Goal: Task Accomplishment & Management: Manage account settings

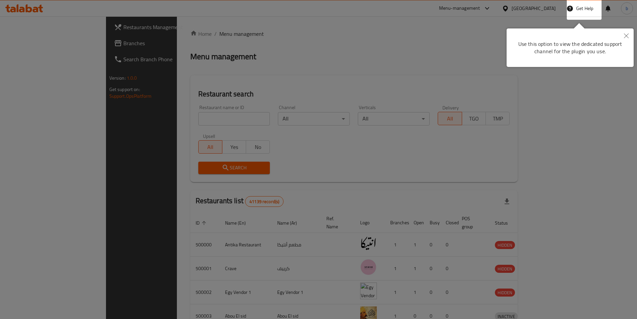
click at [625, 30] on button "Close" at bounding box center [626, 35] width 15 height 15
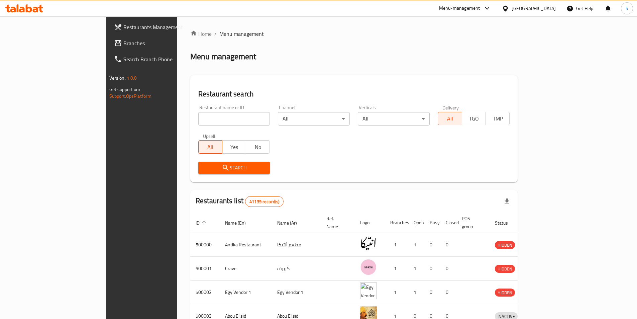
click at [123, 41] on span "Branches" at bounding box center [165, 43] width 84 height 8
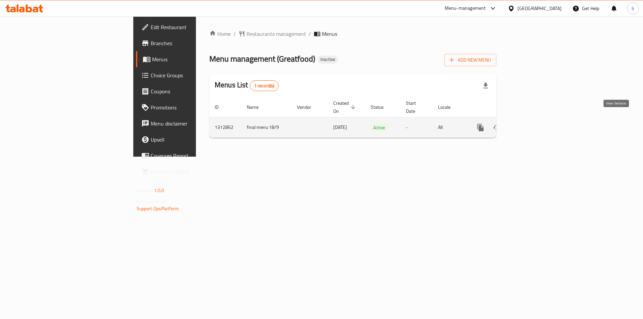
click at [532, 123] on icon "enhanced table" at bounding box center [528, 127] width 8 height 8
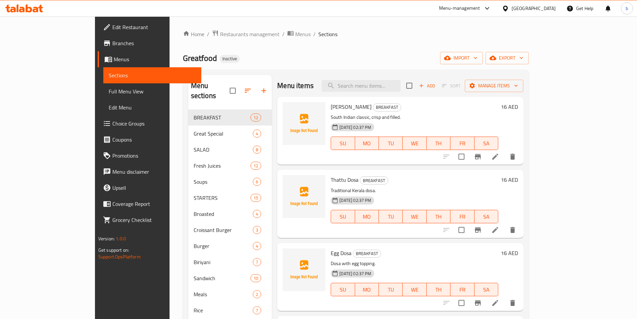
click at [114, 60] on span "Menus" at bounding box center [155, 59] width 82 height 8
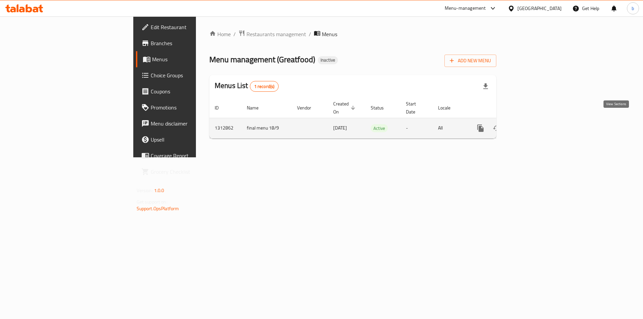
click at [536, 121] on link "enhanced table" at bounding box center [528, 128] width 16 height 16
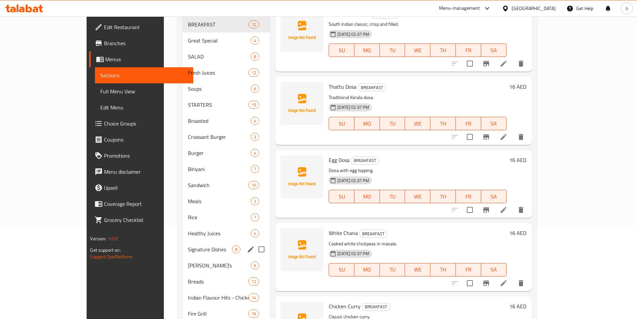
scroll to position [82, 0]
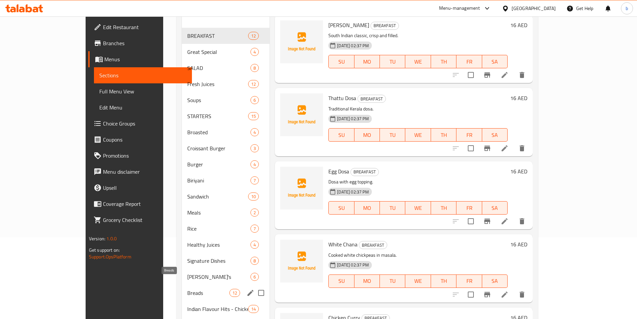
click at [187, 289] on span "Breads" at bounding box center [208, 293] width 42 height 8
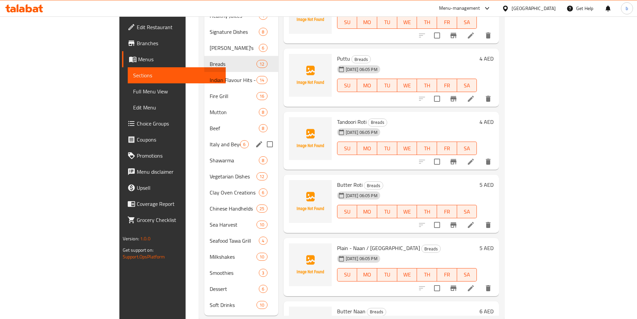
scroll to position [316, 0]
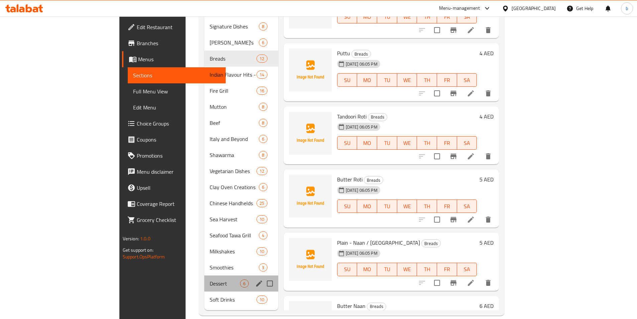
click at [204, 275] on div "Dessert 6" at bounding box center [241, 283] width 74 height 16
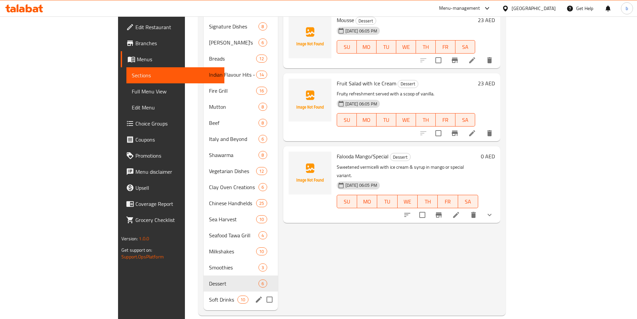
click at [204, 291] on div "Soft Drinks 10" at bounding box center [241, 299] width 74 height 16
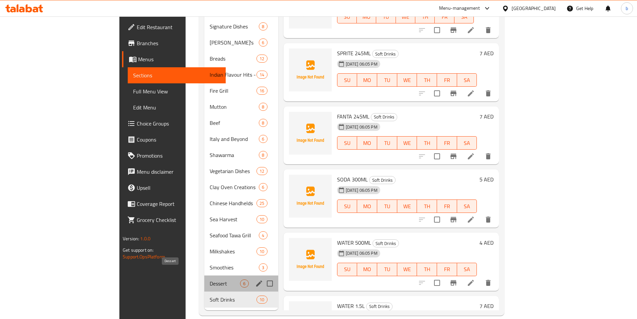
click at [210, 279] on span "Dessert" at bounding box center [225, 283] width 30 height 8
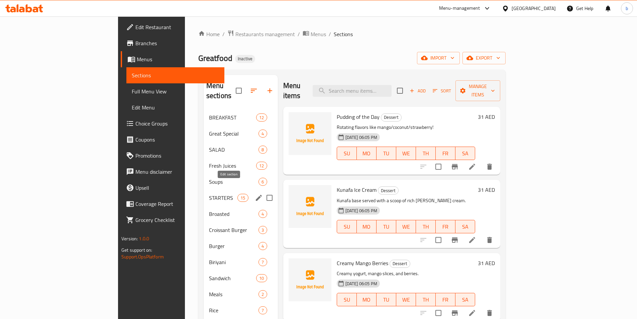
click at [255, 194] on icon "edit" at bounding box center [259, 198] width 8 height 8
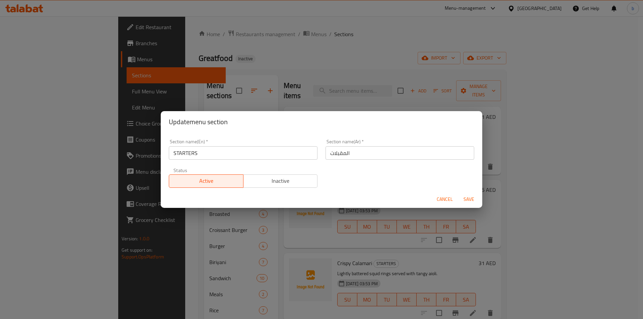
click at [442, 200] on span "Cancel" at bounding box center [444, 199] width 16 height 8
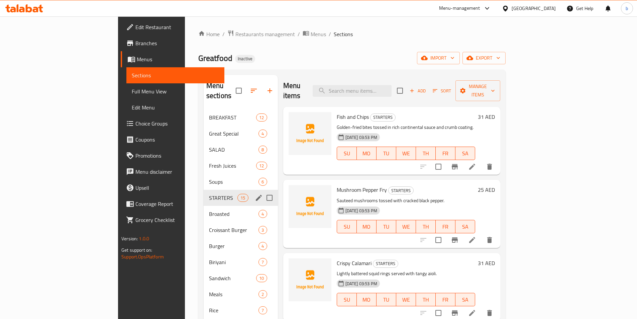
click at [263, 191] on input "Menu sections" at bounding box center [270, 198] width 14 height 14
checkbox input "true"
click at [247, 88] on icon "button" at bounding box center [250, 91] width 6 height 6
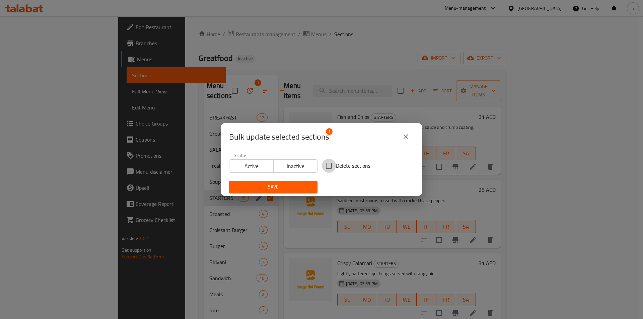
click at [330, 161] on input "Delete sections" at bounding box center [329, 166] width 14 height 14
checkbox input "true"
click at [291, 189] on span "Save" at bounding box center [273, 187] width 78 height 8
